Goal: Task Accomplishment & Management: Manage account settings

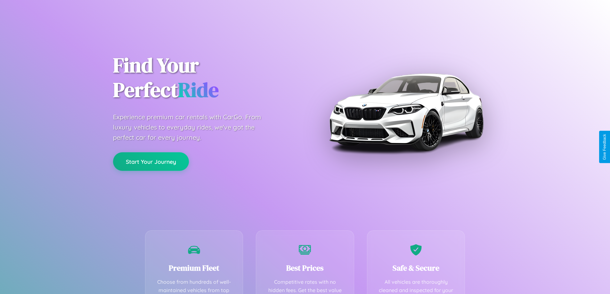
scroll to position [187, 0]
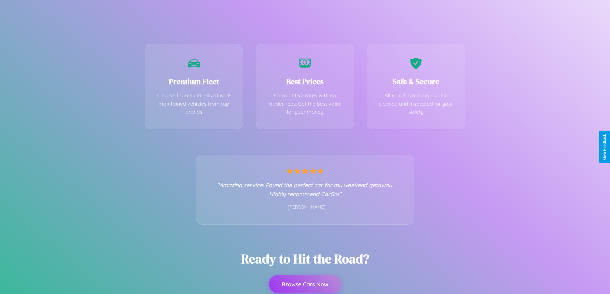
click at [305, 284] on button "Browse Cars Now" at bounding box center [305, 284] width 72 height 19
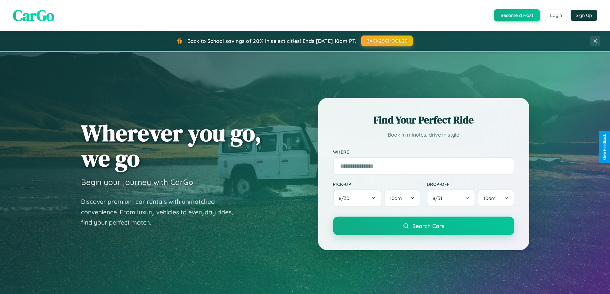
scroll to position [1232, 0]
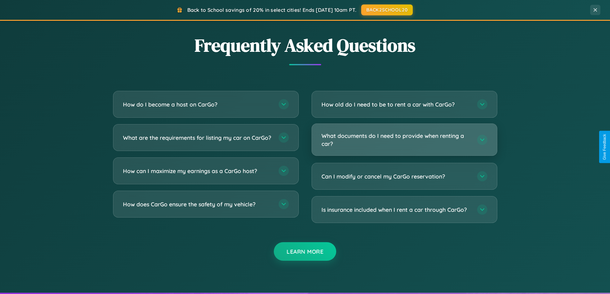
click at [404, 140] on h3 "What documents do I need to provide when renting a car?" at bounding box center [396, 140] width 149 height 16
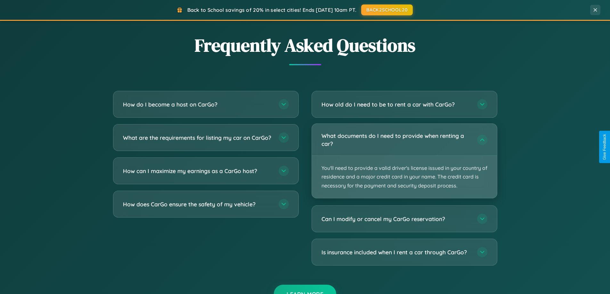
click at [404, 161] on p "You'll need to provide a valid driver's license issued in your country of resid…" at bounding box center [404, 177] width 185 height 42
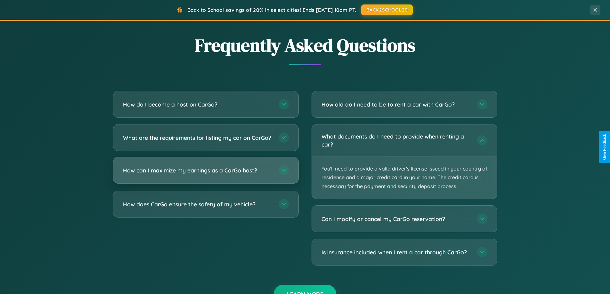
click at [206, 175] on h3 "How can I maximize my earnings as a CarGo host?" at bounding box center [197, 171] width 149 height 8
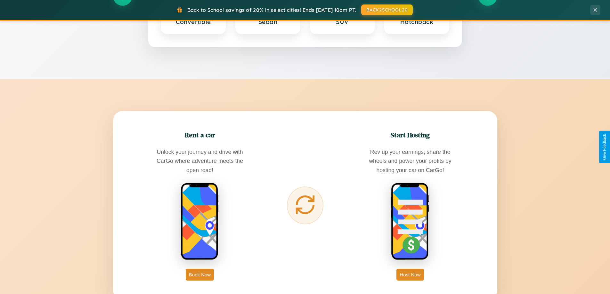
scroll to position [441, 0]
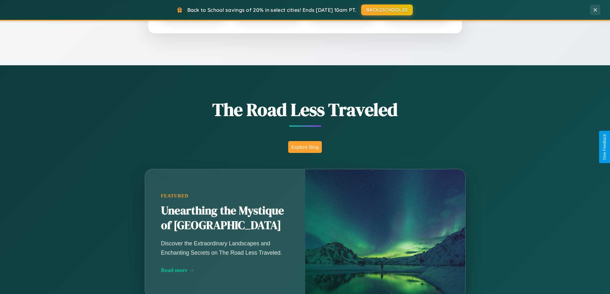
click at [305, 147] on button "Explore Blog" at bounding box center [305, 147] width 34 height 12
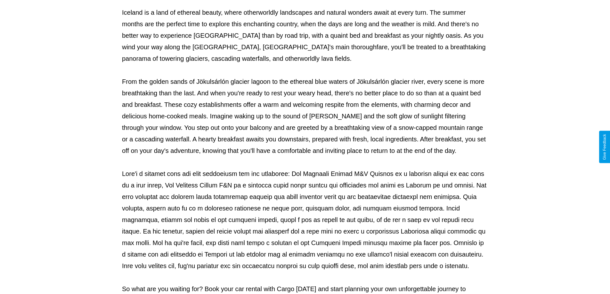
scroll to position [207, 0]
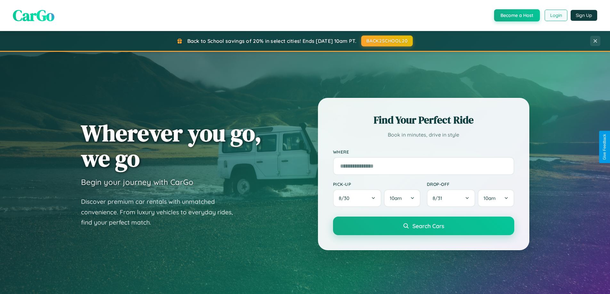
click at [556, 15] on button "Login" at bounding box center [556, 16] width 23 height 12
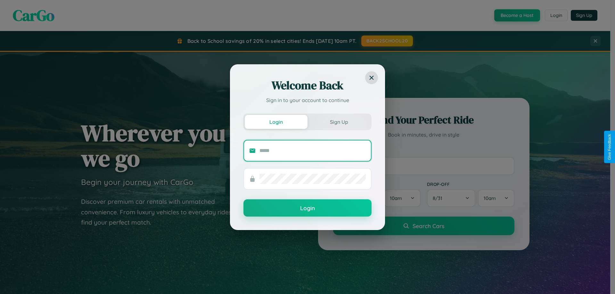
click at [313, 151] on input "text" at bounding box center [312, 151] width 106 height 10
type input "**********"
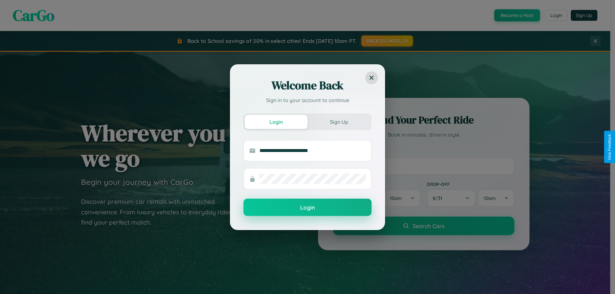
click at [307, 208] on button "Login" at bounding box center [307, 207] width 128 height 17
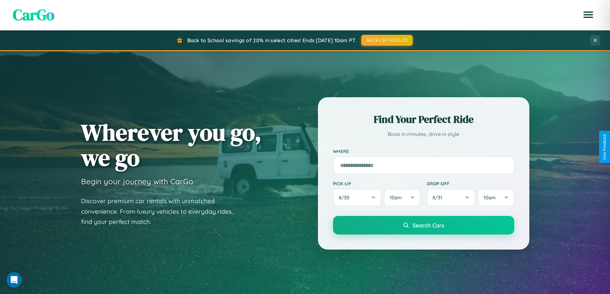
scroll to position [276, 0]
